Goal: Book appointment/travel/reservation

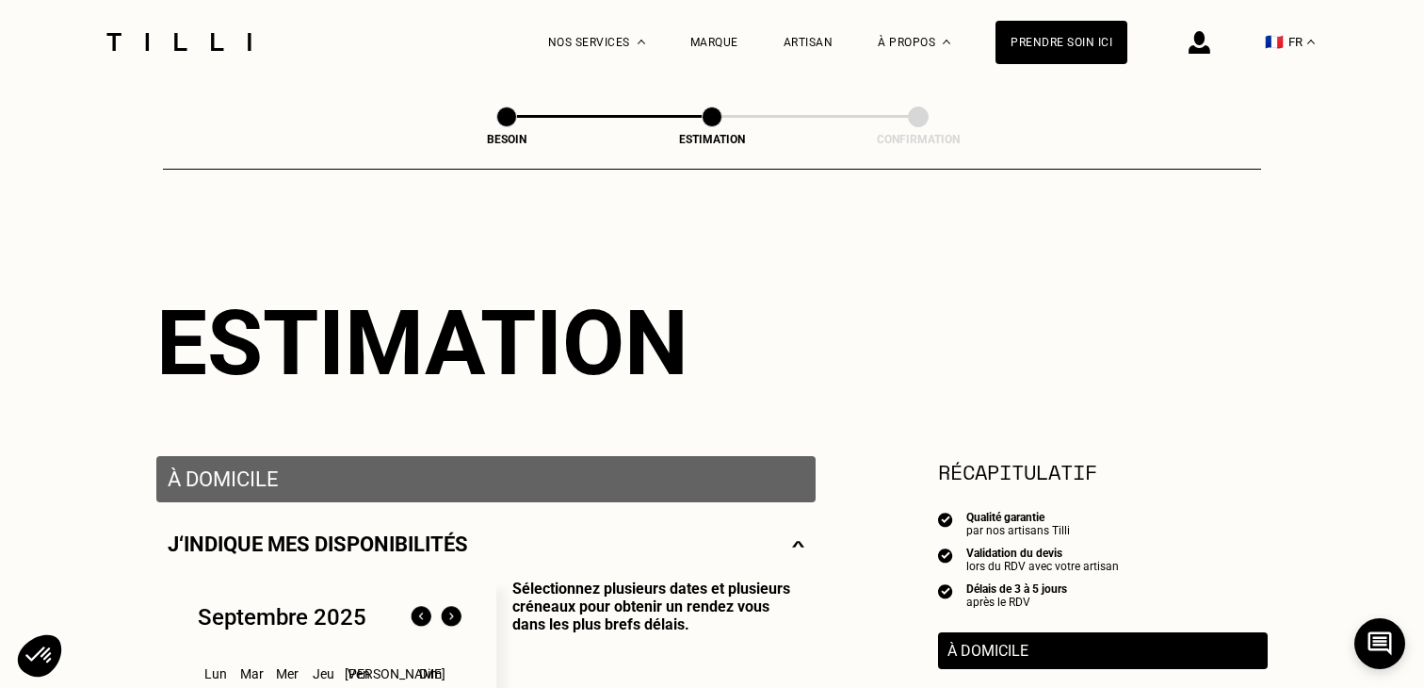
select select "FR"
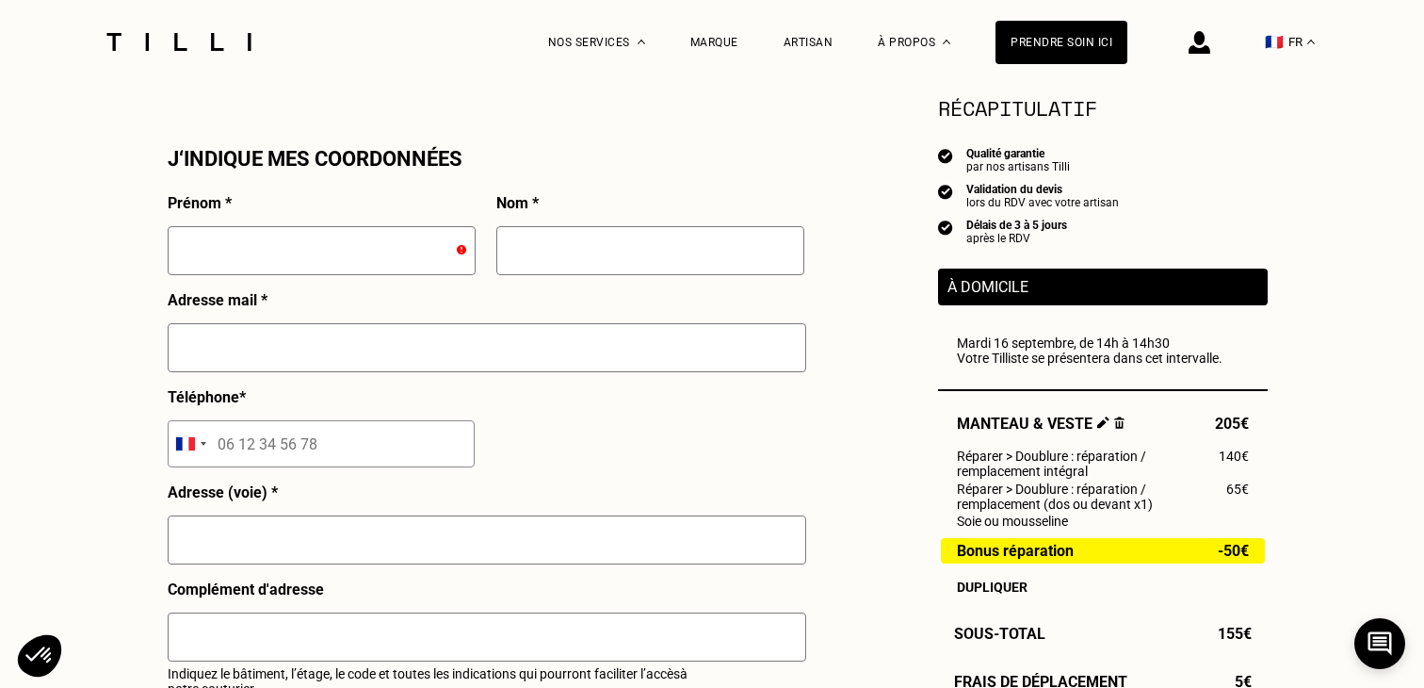
click at [342, 238] on input "text" at bounding box center [322, 250] width 308 height 49
type input "[PERSON_NAME]"
click at [631, 255] on input "text" at bounding box center [650, 250] width 308 height 49
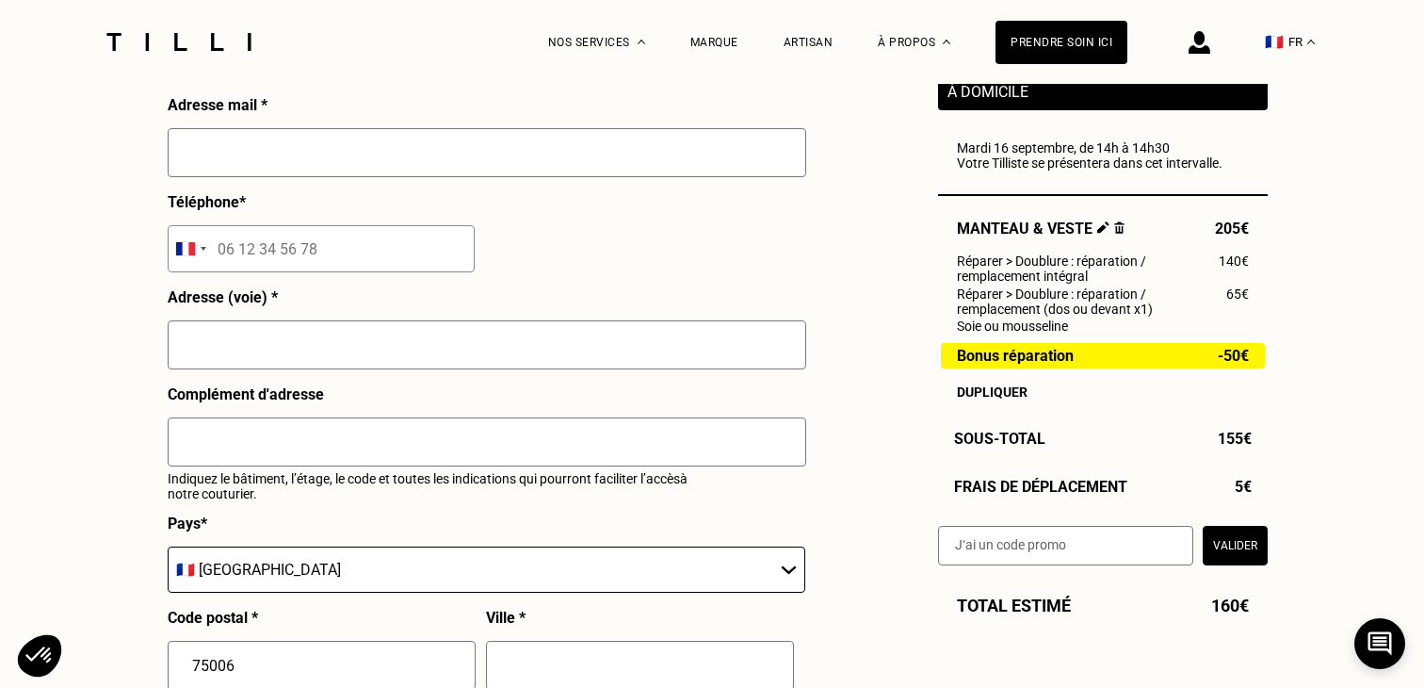
scroll to position [1836, 0]
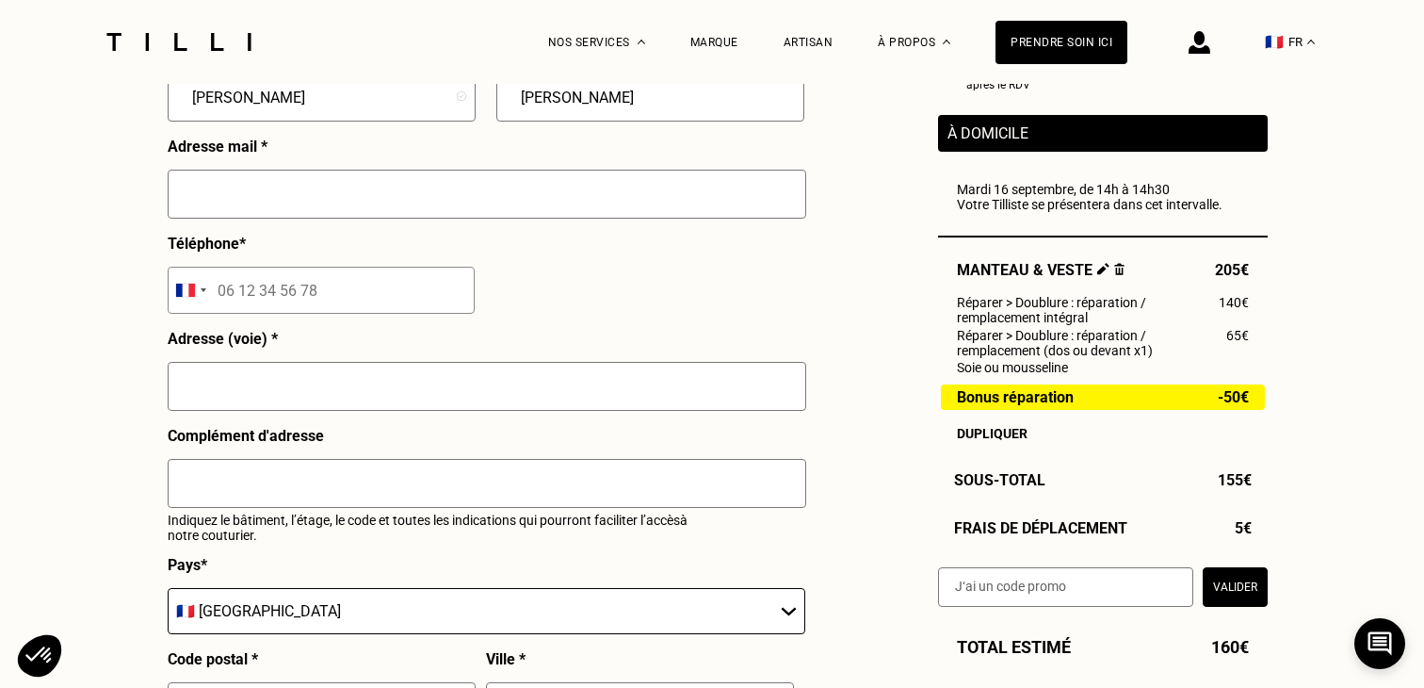
type input "[PERSON_NAME]"
click at [232, 391] on input "text" at bounding box center [487, 386] width 639 height 49
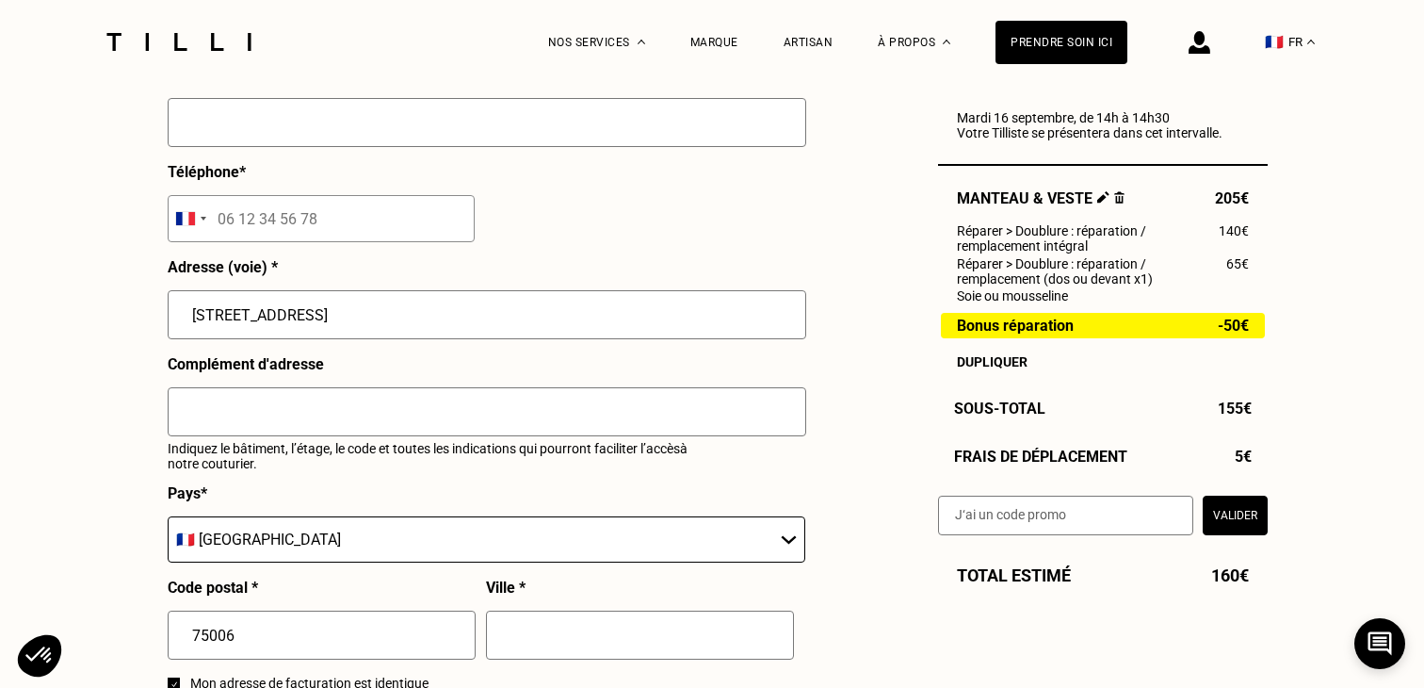
scroll to position [1908, 0]
type input "[STREET_ADDRESS]"
click at [373, 534] on select "🇩🇪 [GEOGRAPHIC_DATA] 🇦🇹 [GEOGRAPHIC_DATA] 🇧🇪 [GEOGRAPHIC_DATA] 🇧🇬 Bulgarie 🇨🇾 C…" at bounding box center [487, 538] width 638 height 46
click at [346, 628] on input "75006" at bounding box center [322, 633] width 308 height 49
type input "7500"
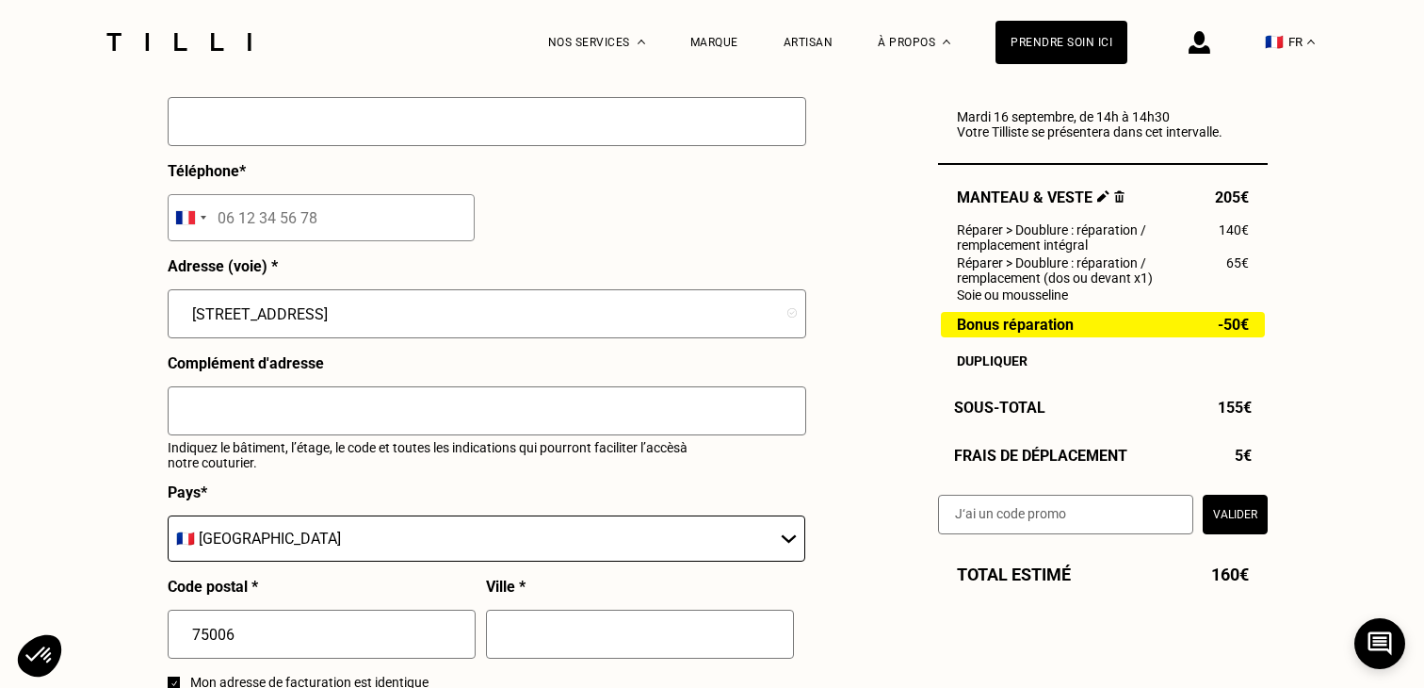
type input "[GEOGRAPHIC_DATA]"
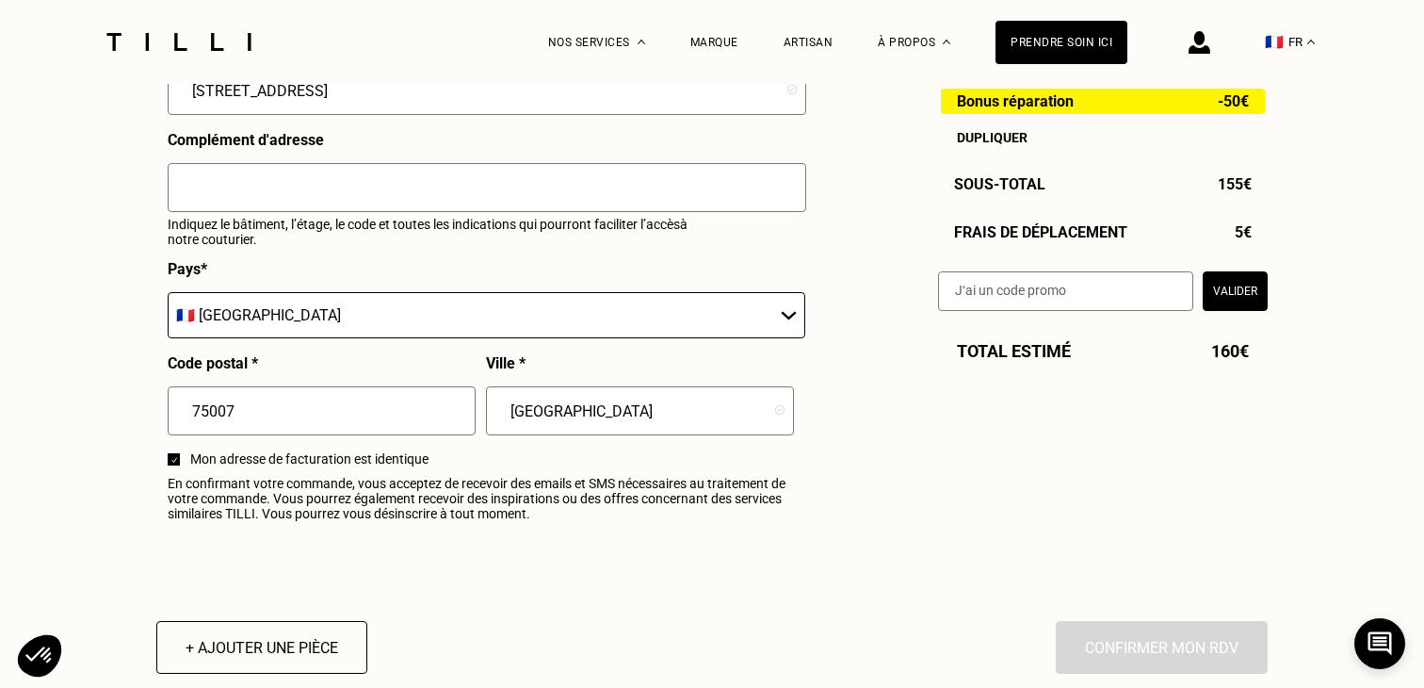
scroll to position [1748, 0]
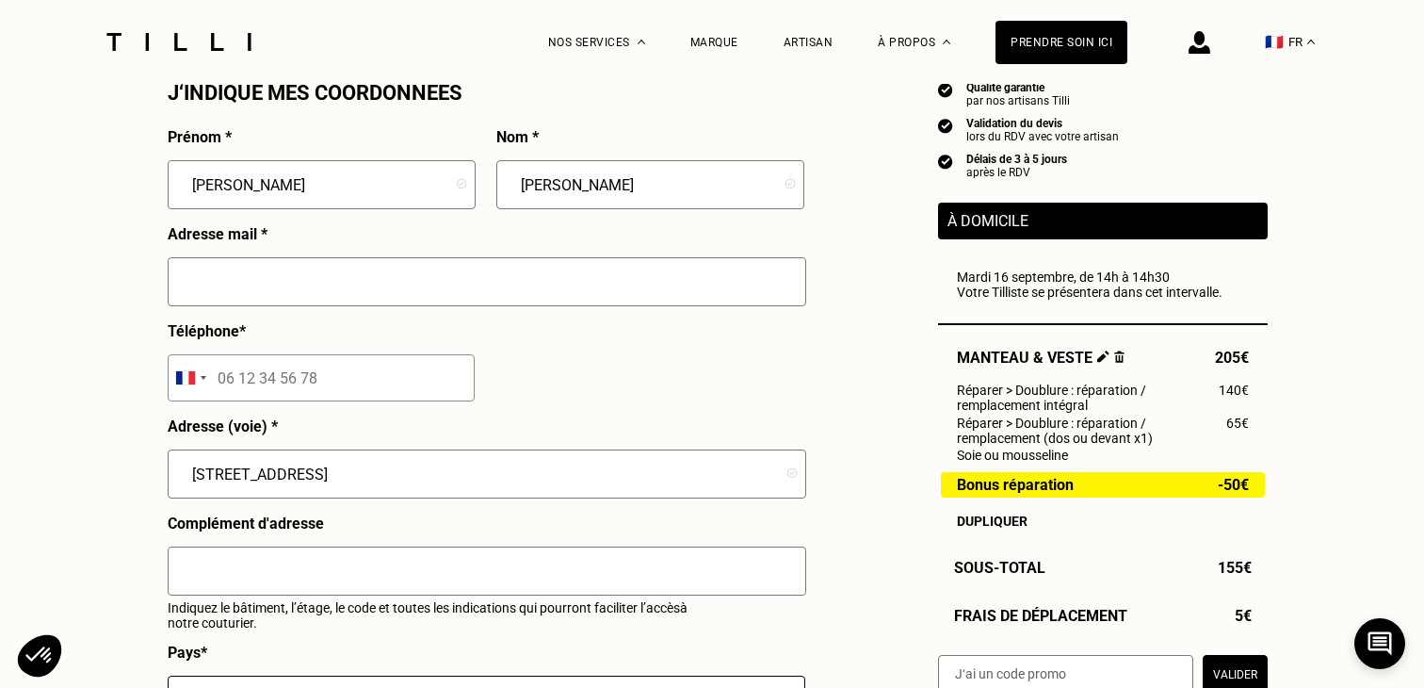
type input "75007"
click at [503, 269] on input "text" at bounding box center [487, 281] width 639 height 49
click at [192, 286] on input "[PERSON_NAME][EMAIL_ADDRESS][PERSON_NAME][DOMAIN_NAME]" at bounding box center [487, 281] width 639 height 49
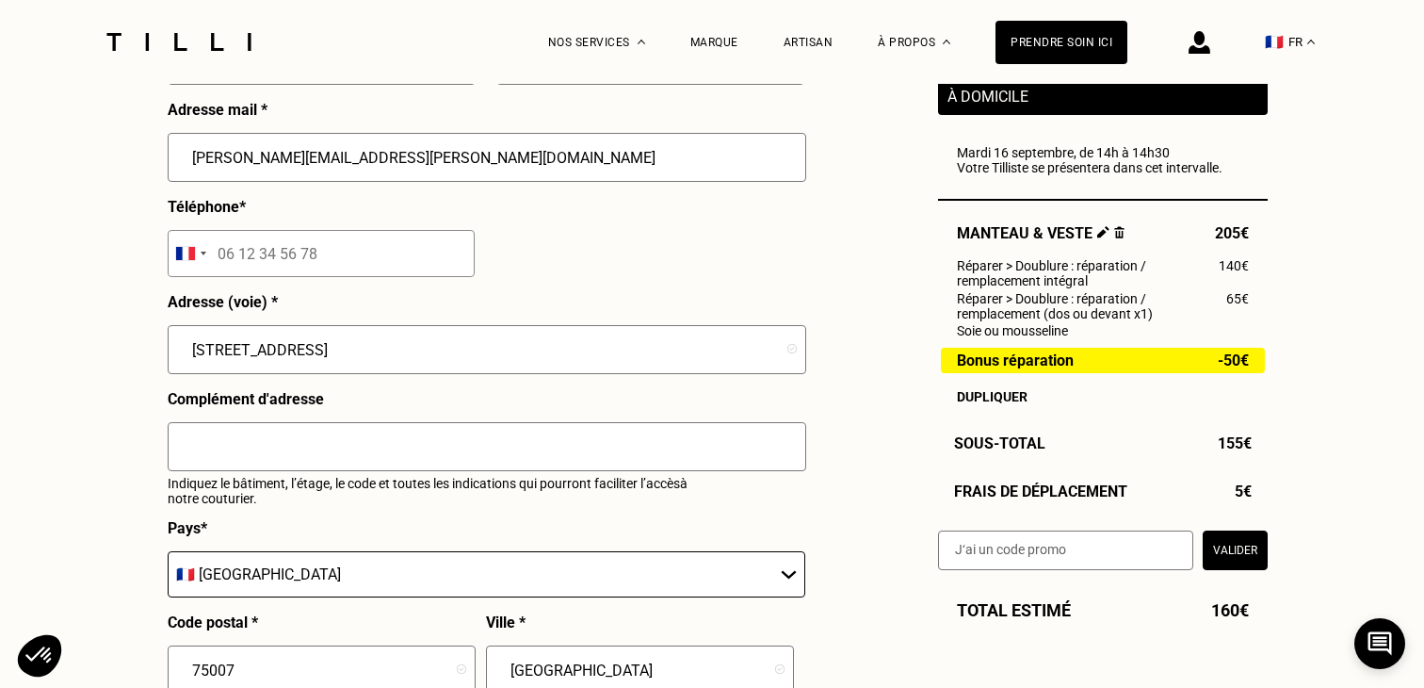
scroll to position [1870, 0]
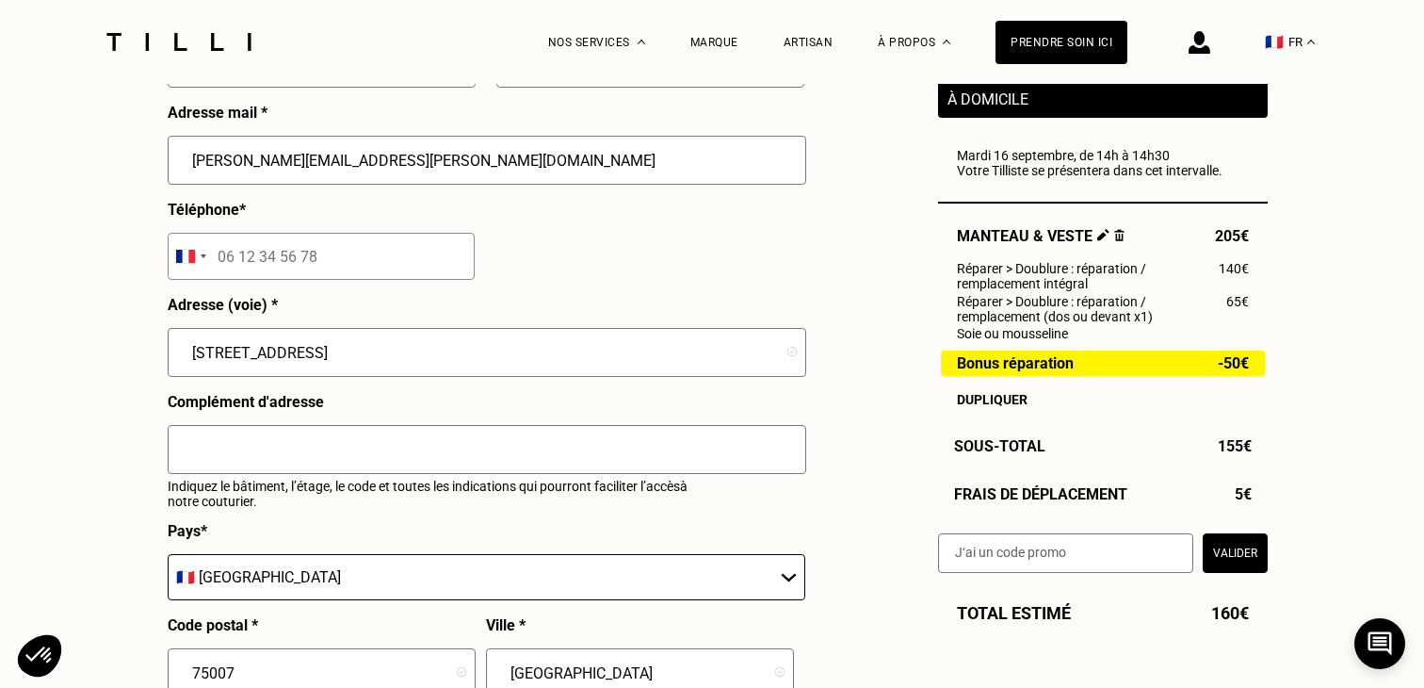
type input "[PERSON_NAME][EMAIL_ADDRESS][PERSON_NAME][DOMAIN_NAME]"
click at [244, 272] on input "tel" at bounding box center [321, 256] width 307 height 47
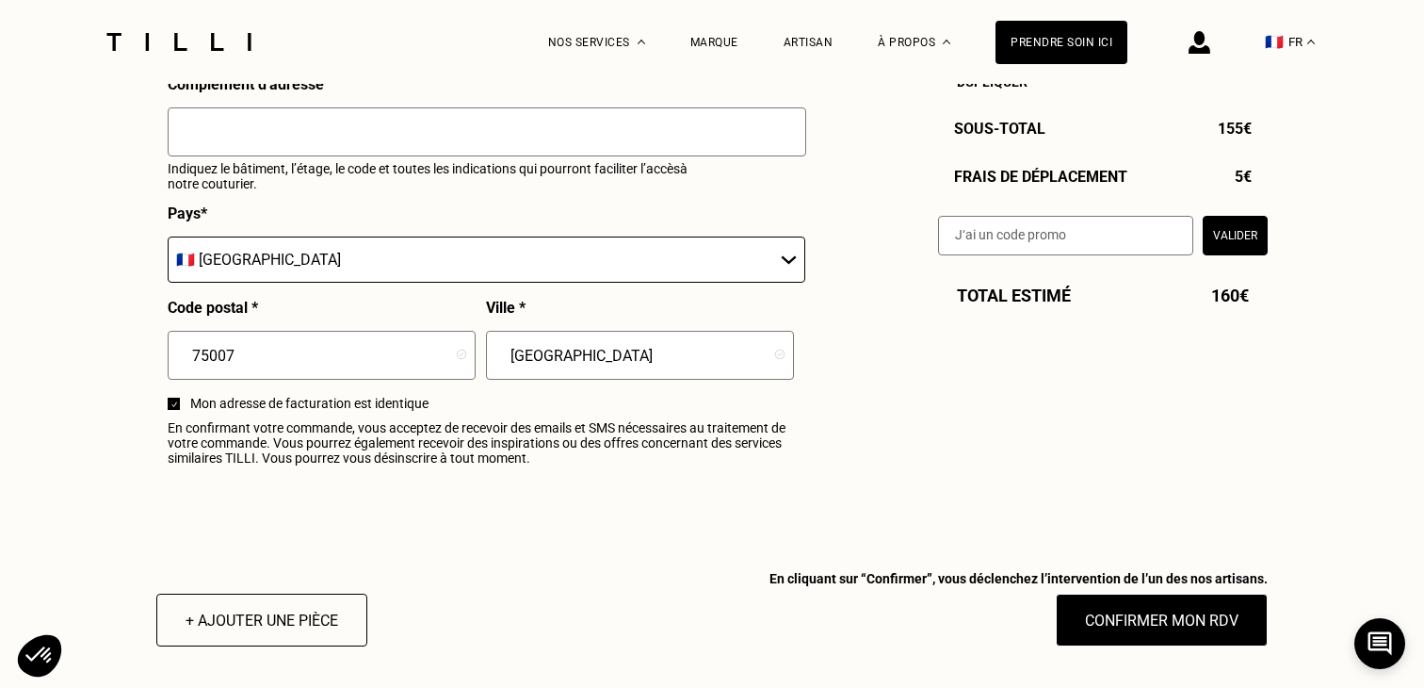
scroll to position [2190, 0]
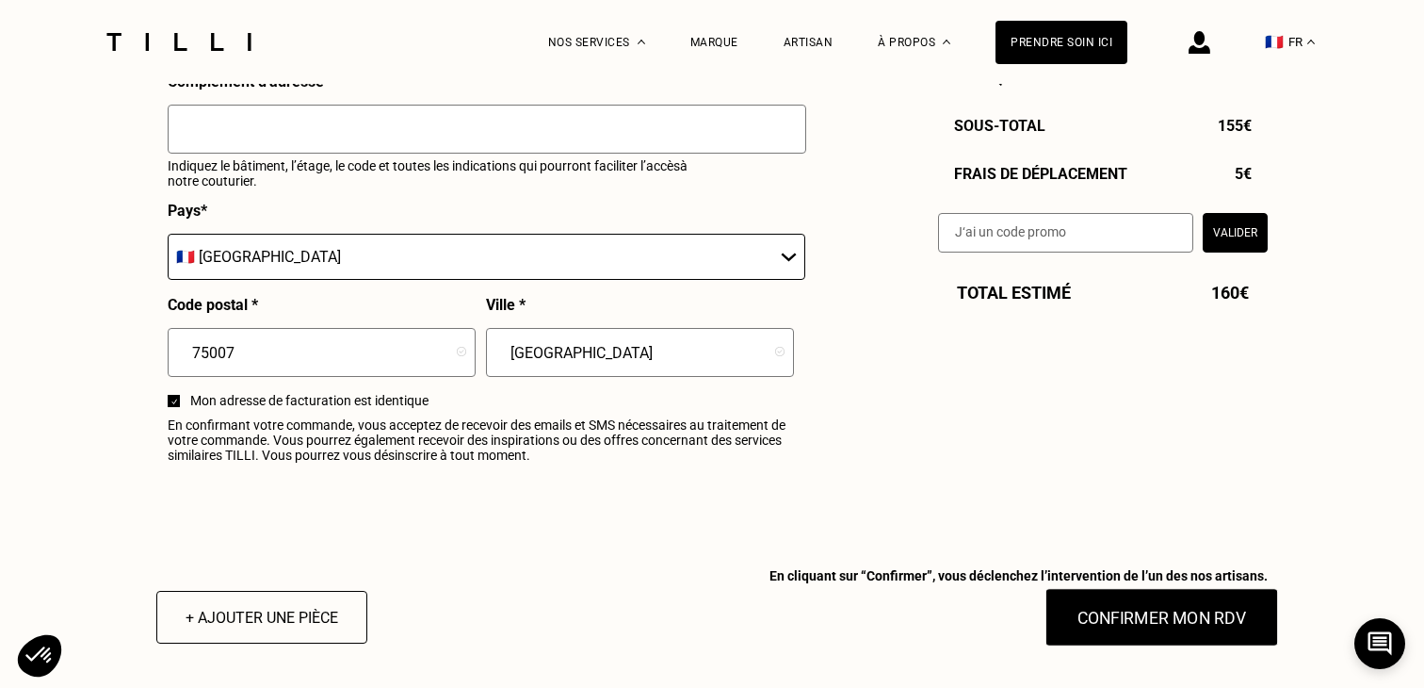
type input "06 30 15 77 26"
click at [1160, 624] on button "Confirmer mon RDV" at bounding box center [1163, 617] width 234 height 58
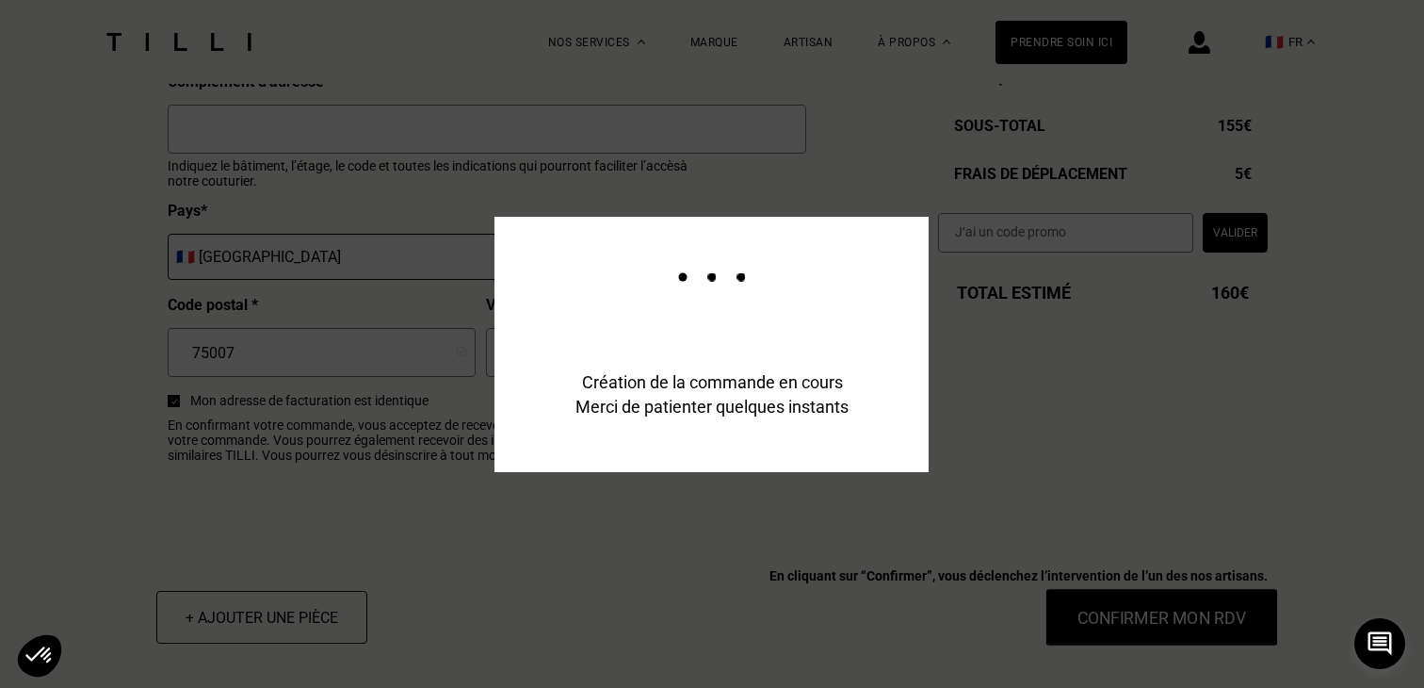
scroll to position [2235, 0]
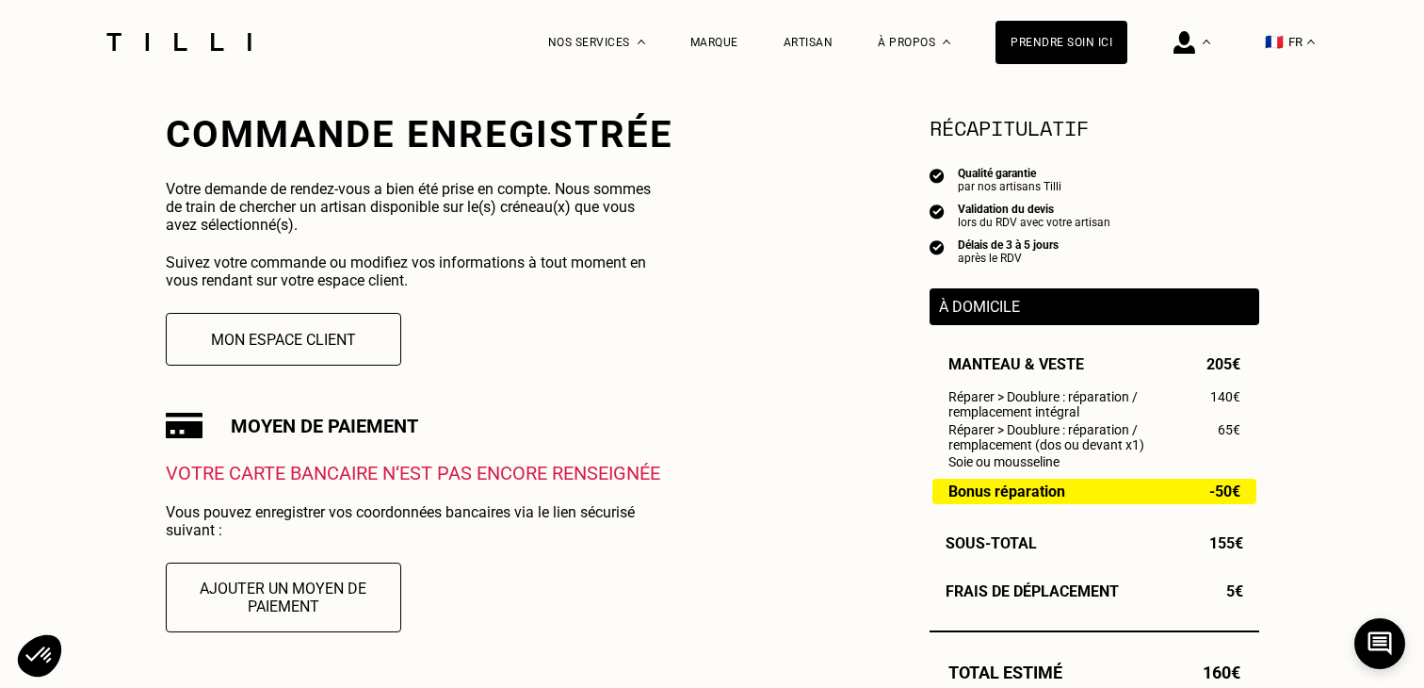
scroll to position [347, 0]
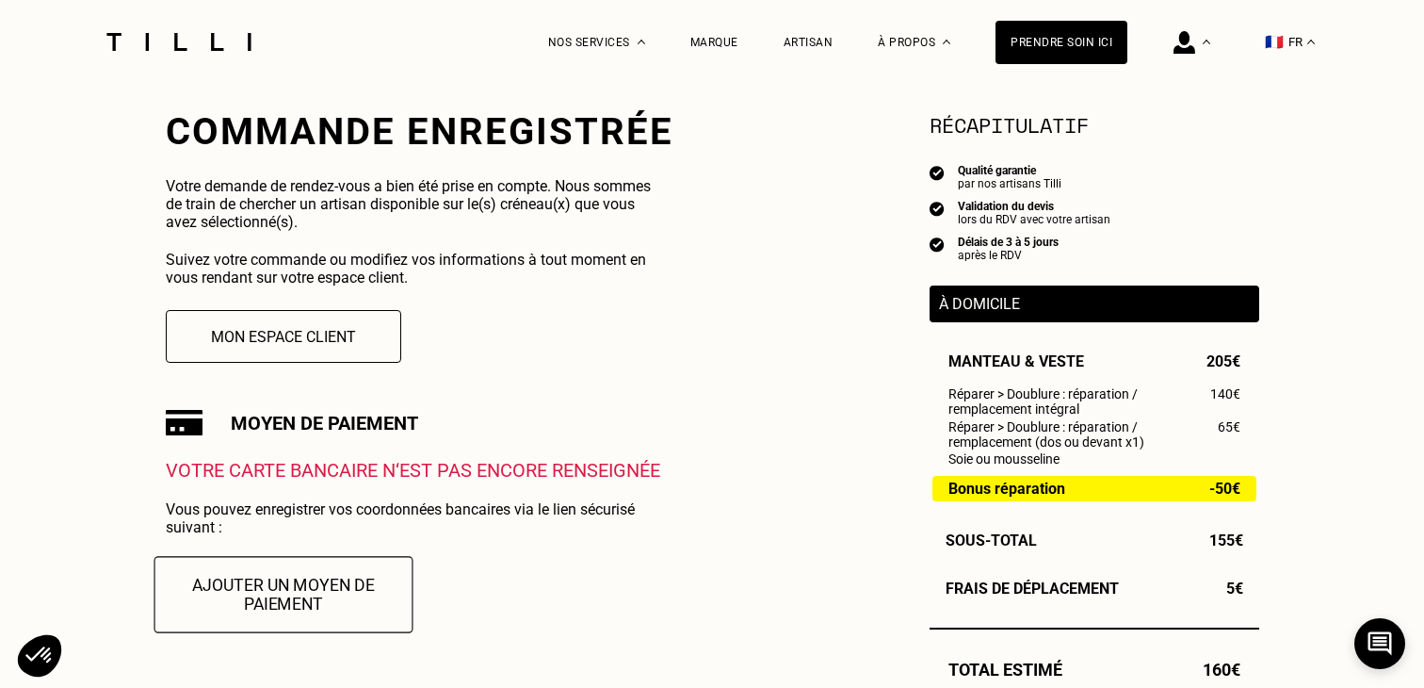
click at [261, 587] on button "Ajouter un moyen de paiement" at bounding box center [283, 594] width 259 height 76
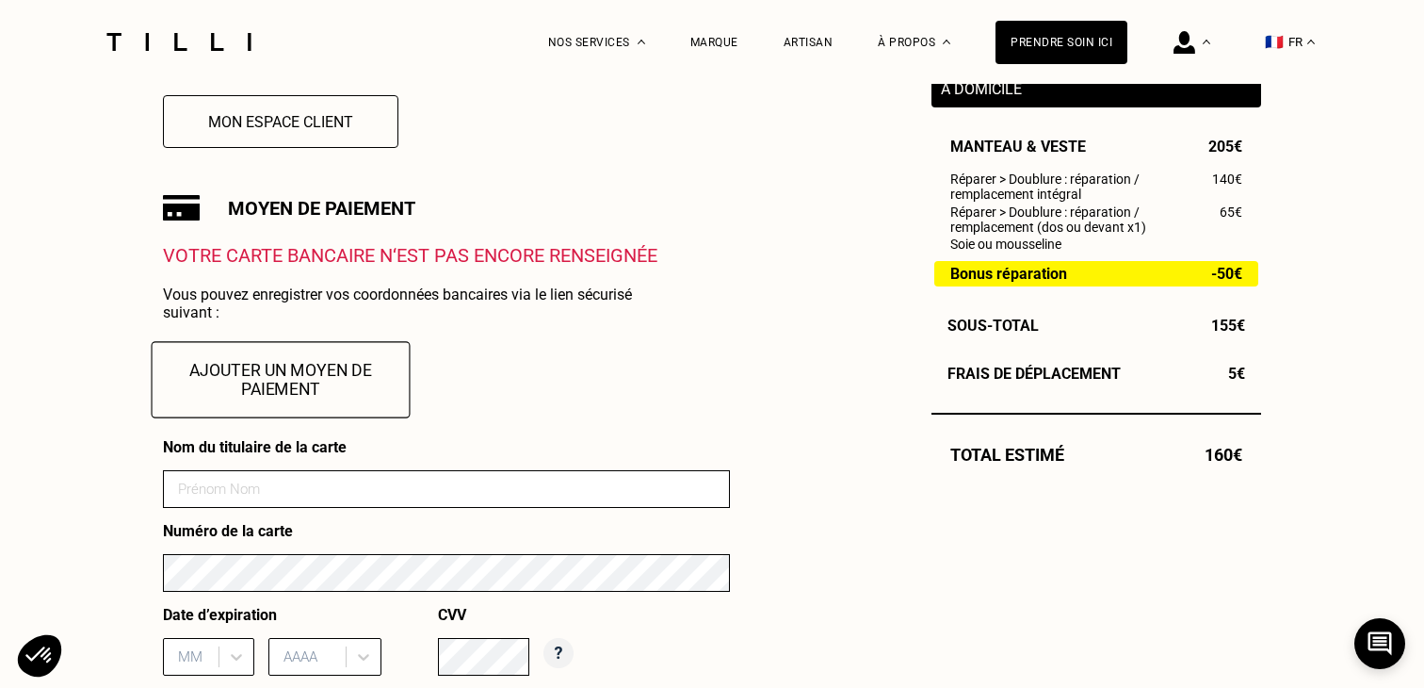
scroll to position [560, 0]
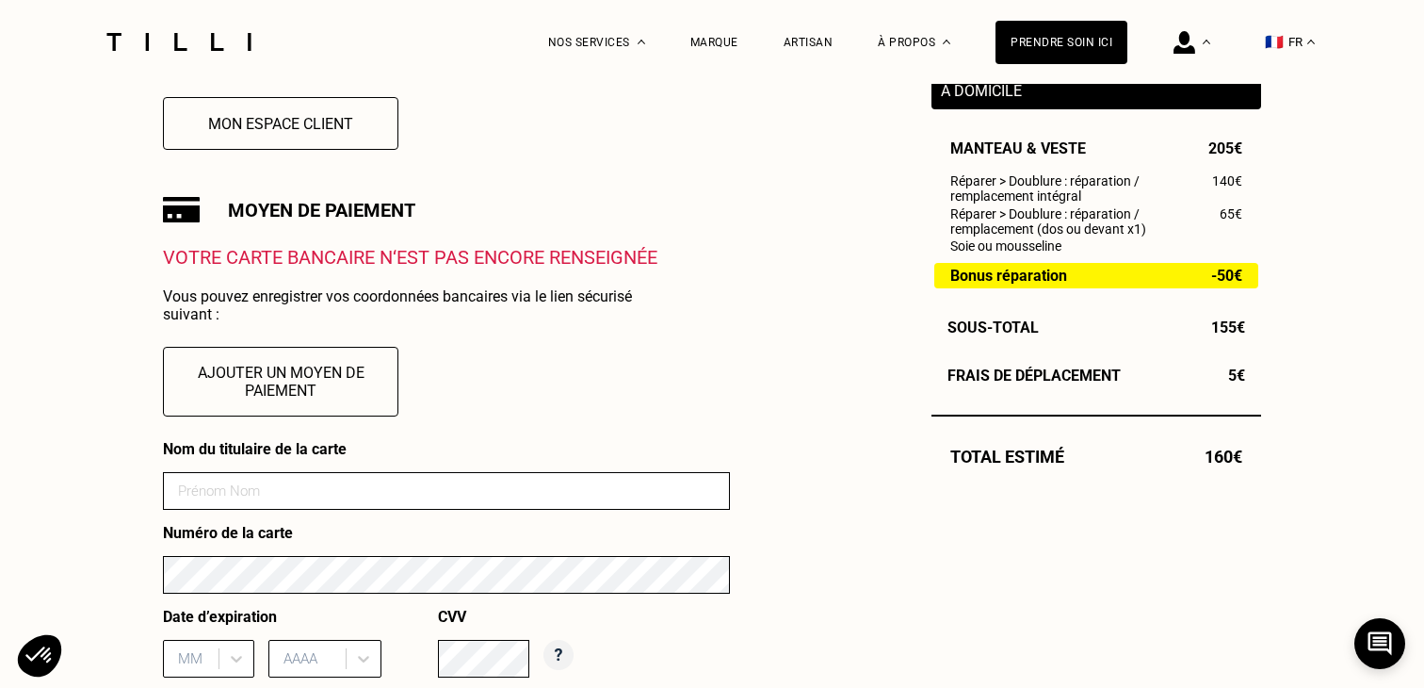
click at [279, 490] on input at bounding box center [446, 491] width 567 height 38
type input "[PERSON_NAME]"
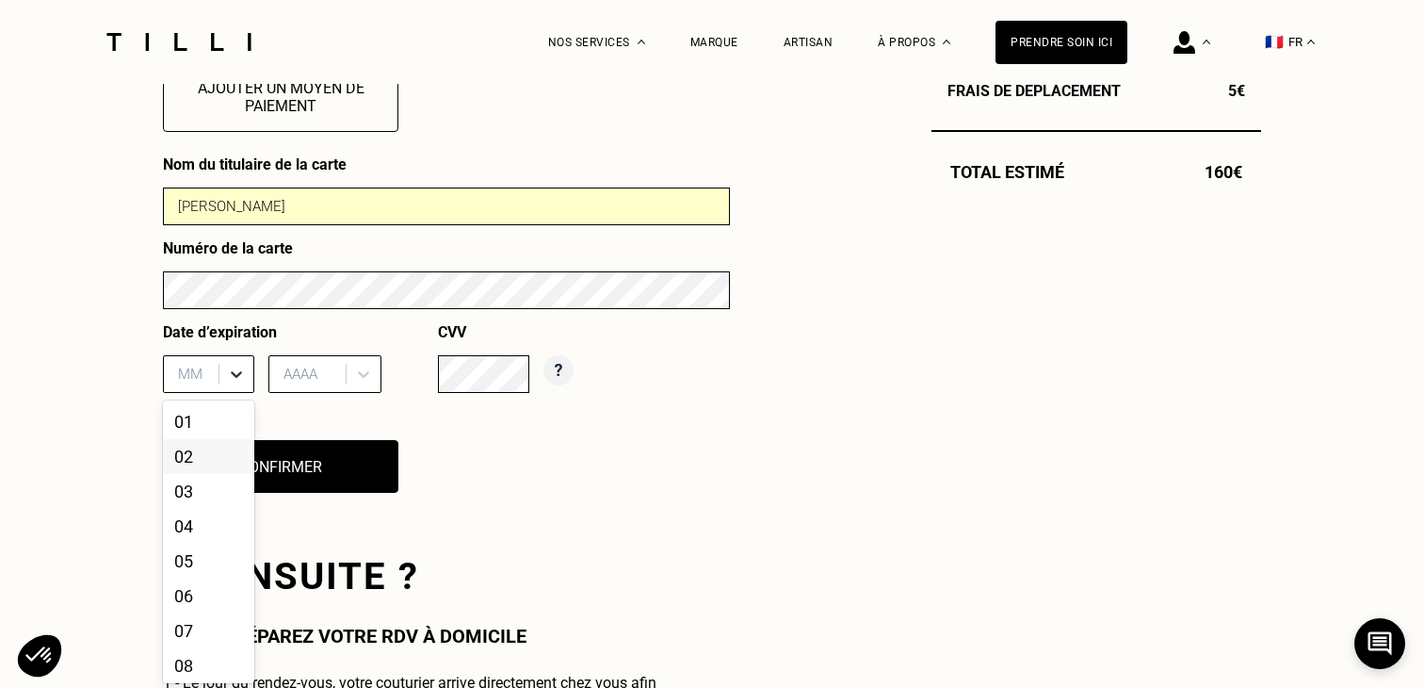
click at [233, 393] on div "02, 2 of 12. 12 results available. Use Up and Down to choose options, press Ent…" at bounding box center [208, 374] width 91 height 38
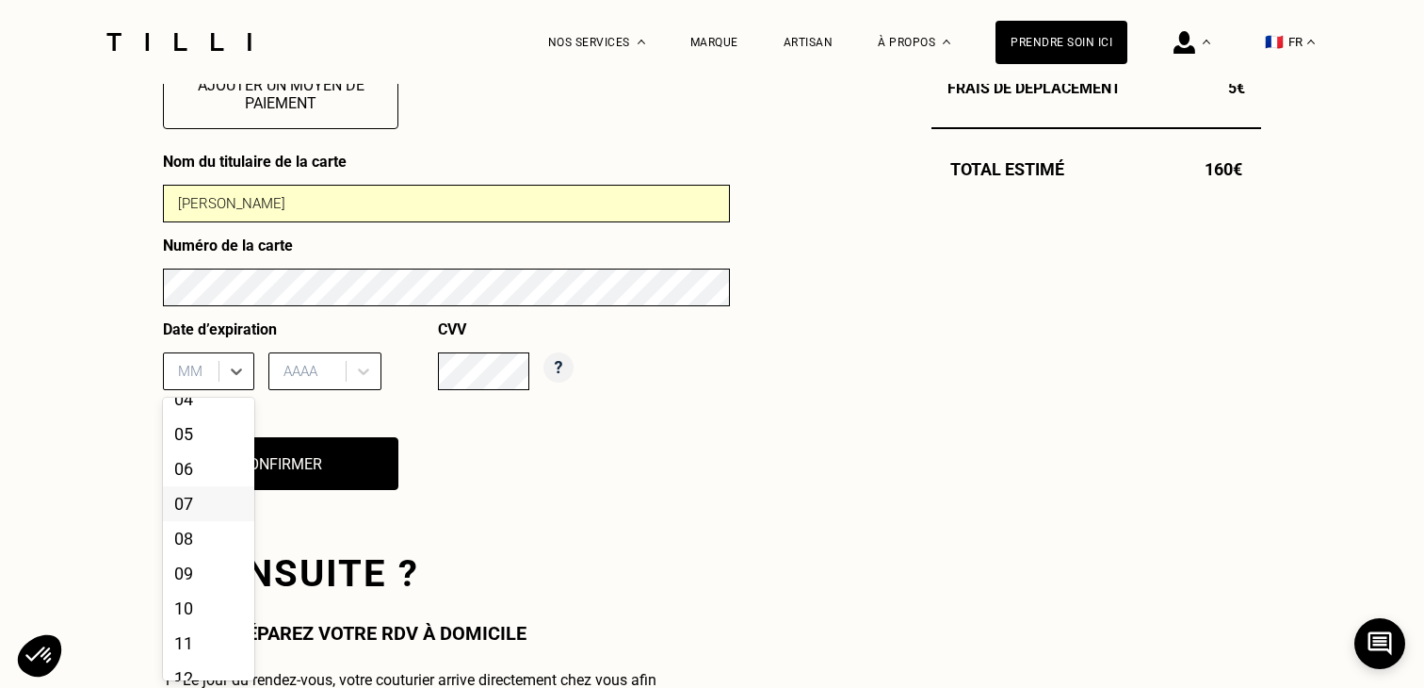
scroll to position [143, 0]
click at [192, 654] on div "12" at bounding box center [208, 658] width 91 height 35
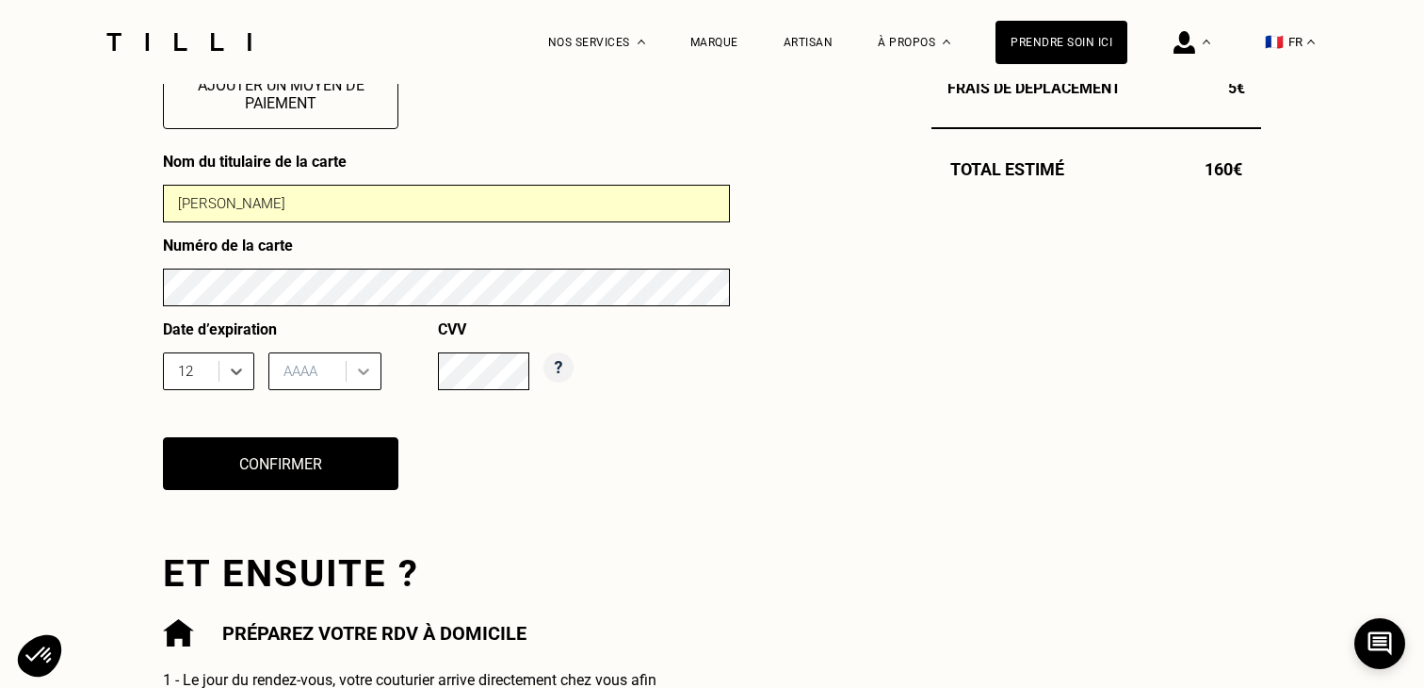
click at [354, 362] on icon at bounding box center [363, 371] width 19 height 19
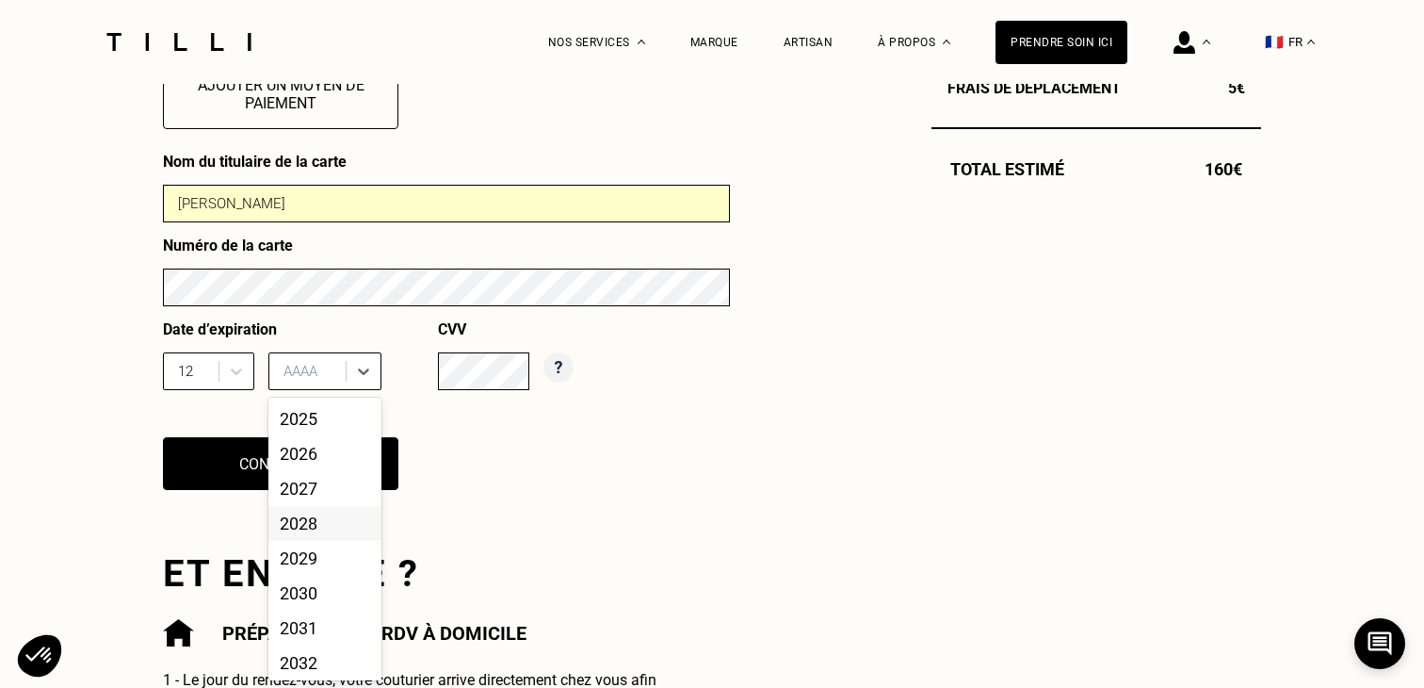
scroll to position [73, 0]
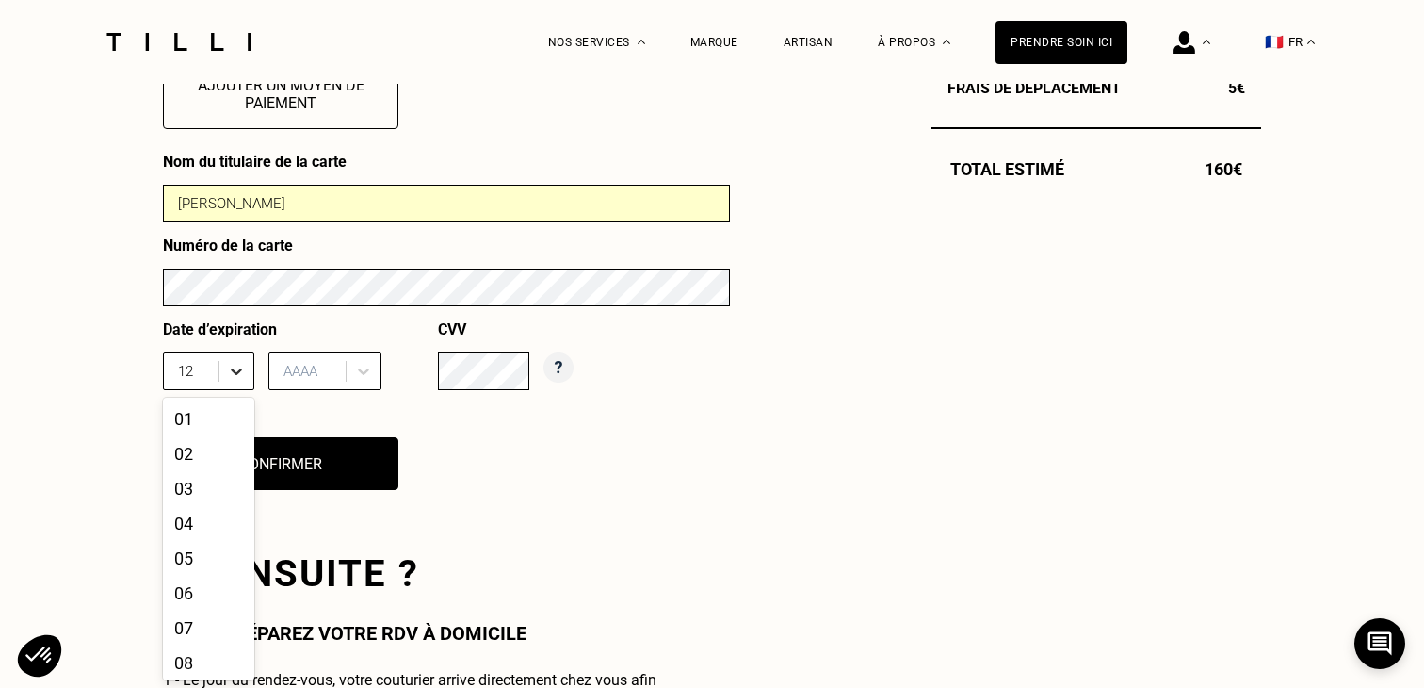
click at [234, 387] on div at bounding box center [236, 371] width 34 height 34
click at [201, 592] on div "10" at bounding box center [208, 589] width 91 height 35
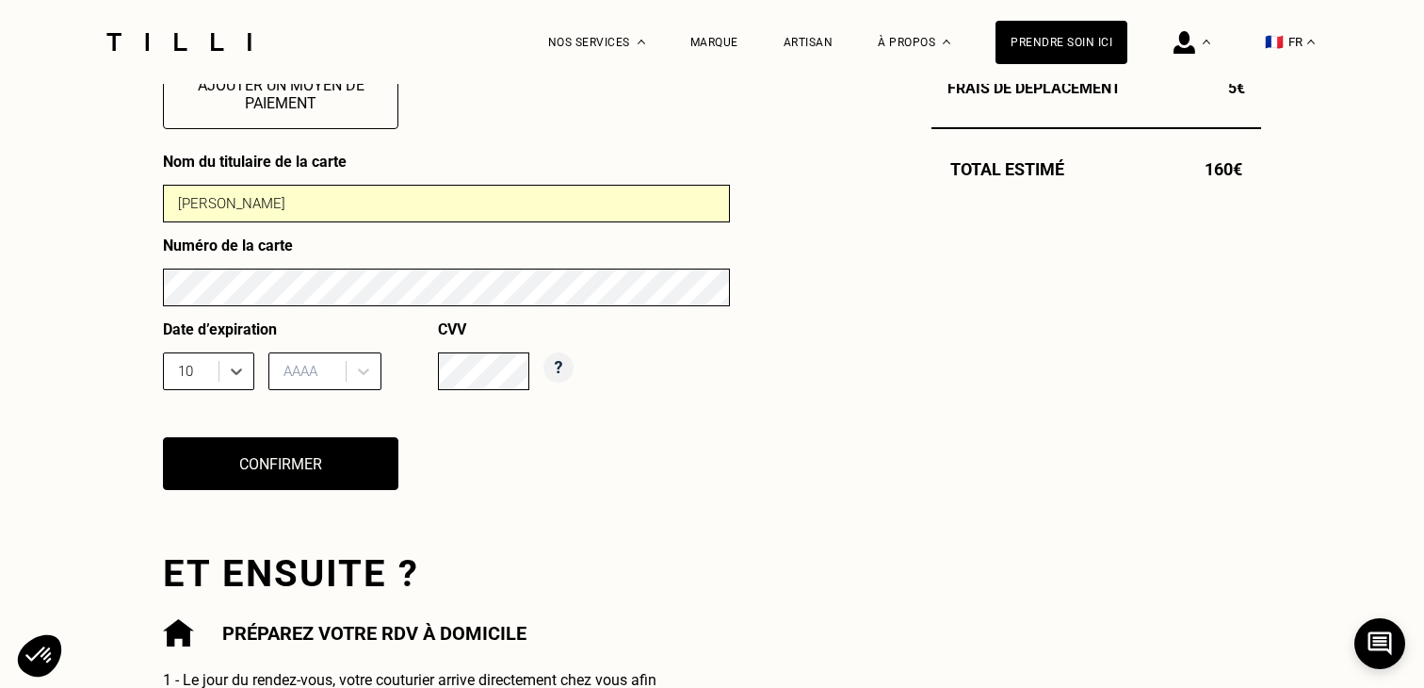
click at [346, 374] on span at bounding box center [346, 371] width 1 height 21
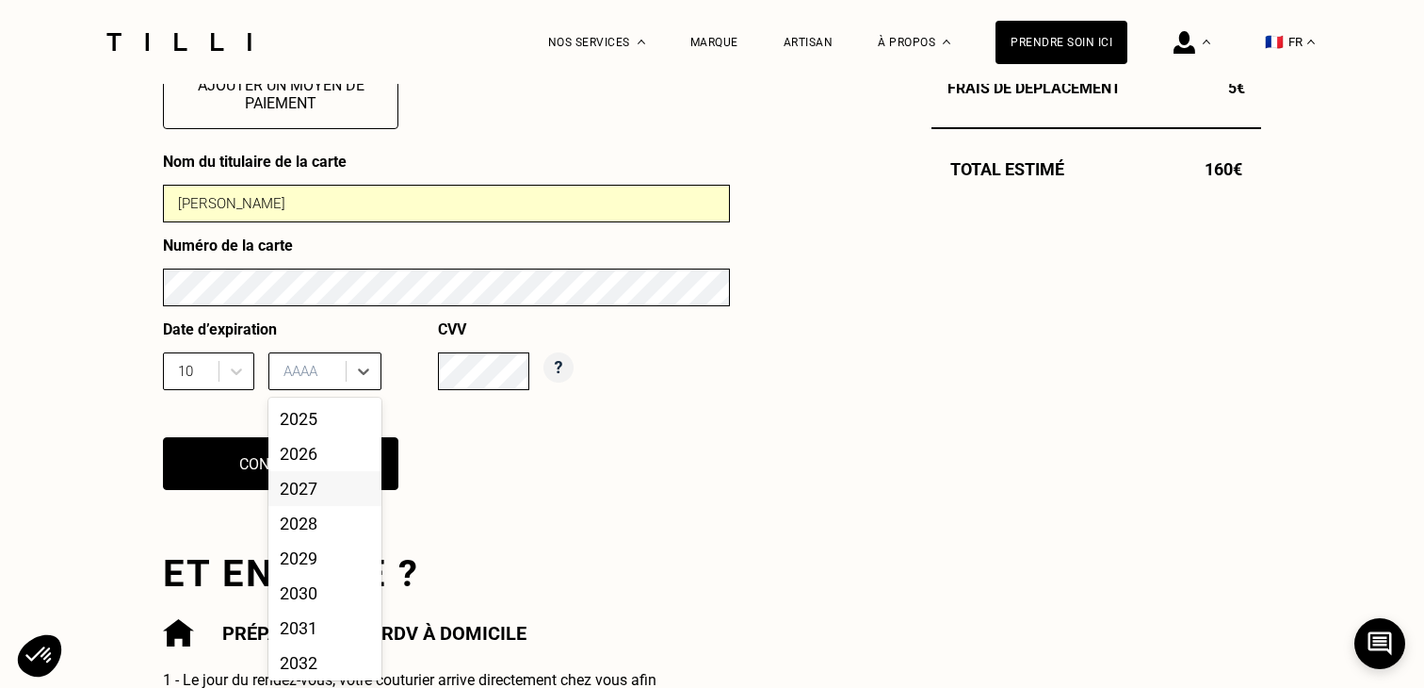
click at [318, 494] on div "2027" at bounding box center [324, 488] width 113 height 35
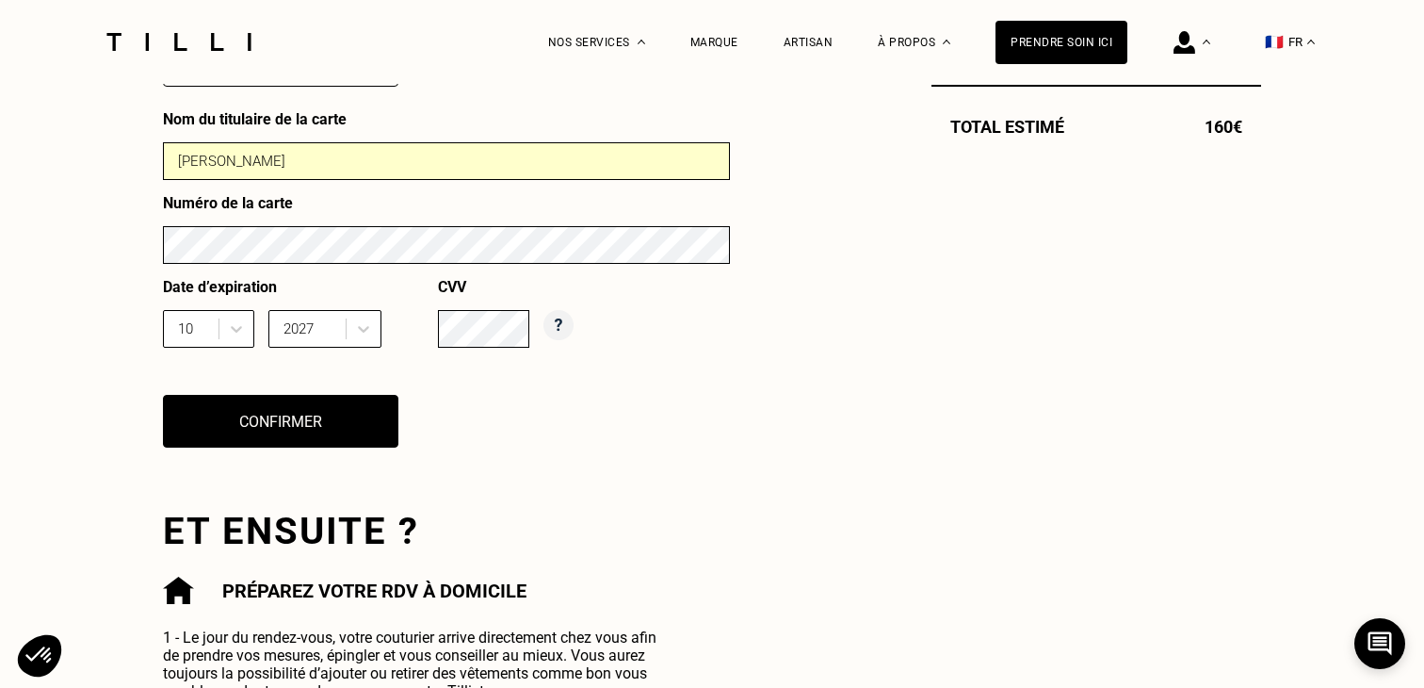
scroll to position [902, 0]
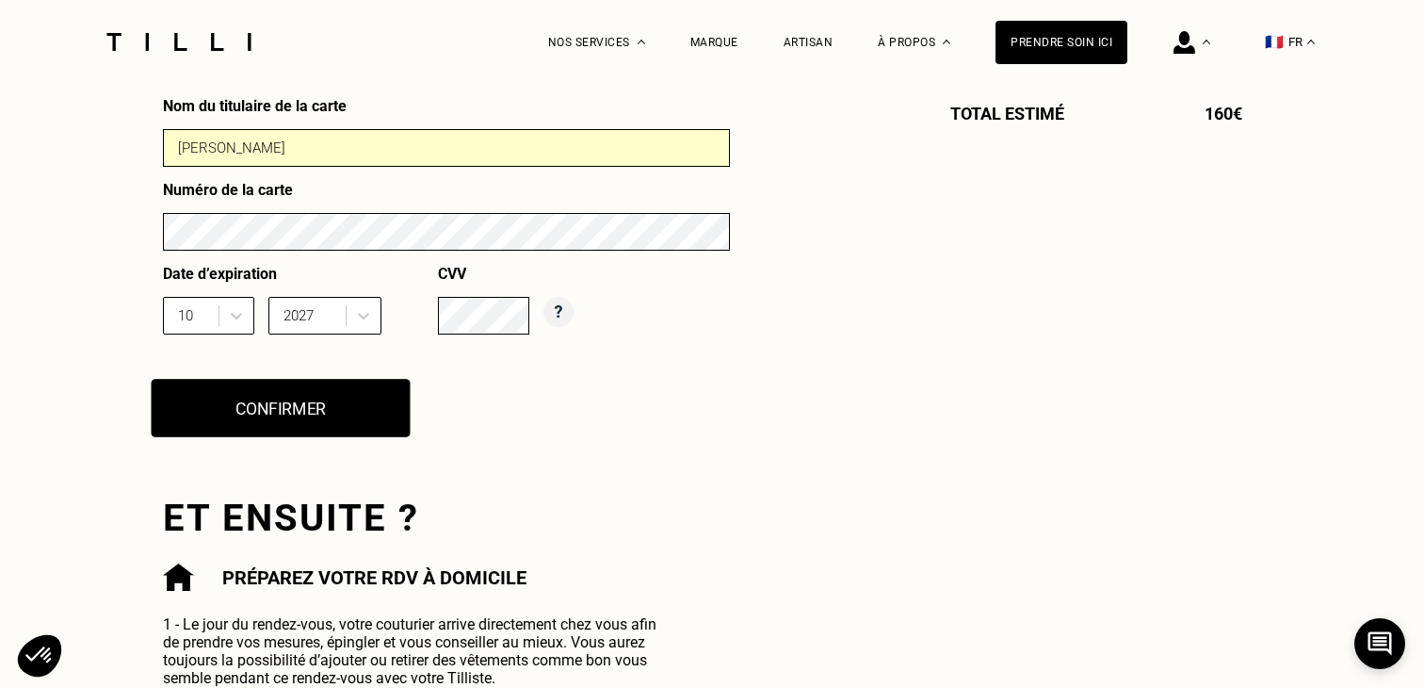
click at [256, 427] on button "Confirmer" at bounding box center [281, 408] width 259 height 58
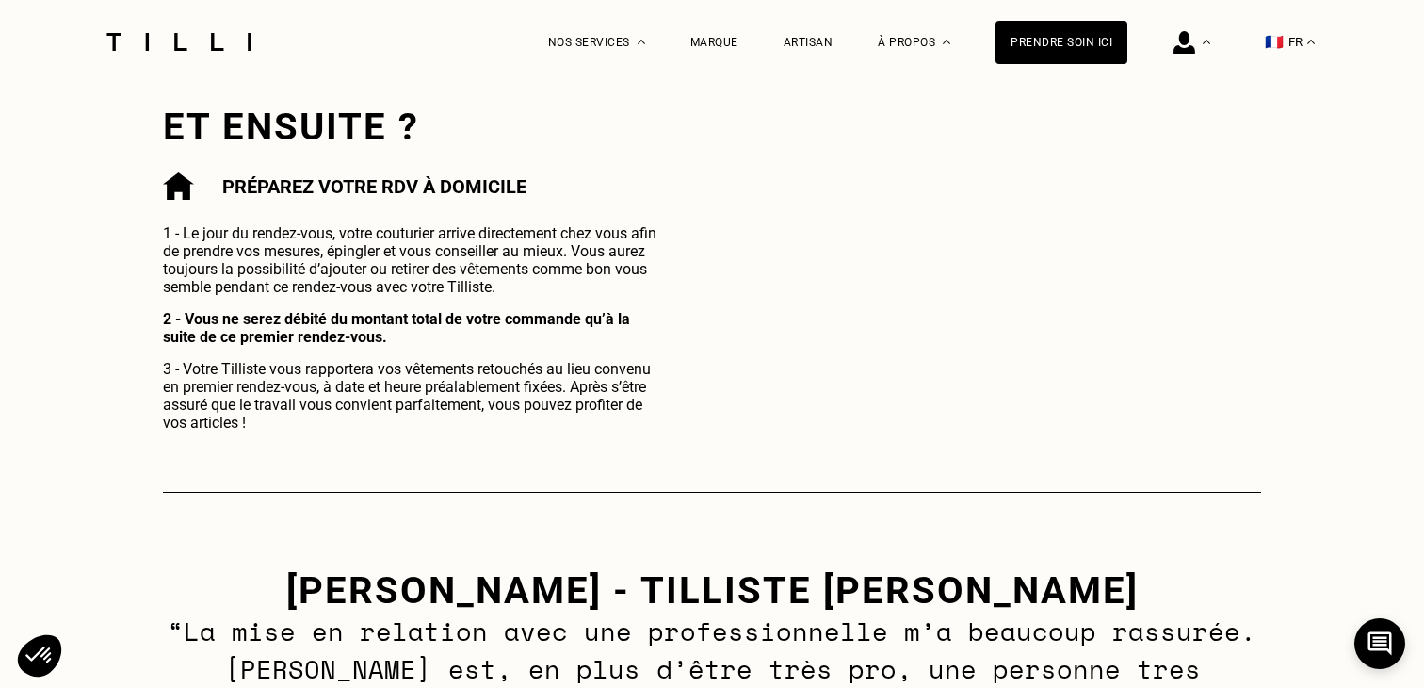
scroll to position [1296, 0]
